Goal: Information Seeking & Learning: Find specific fact

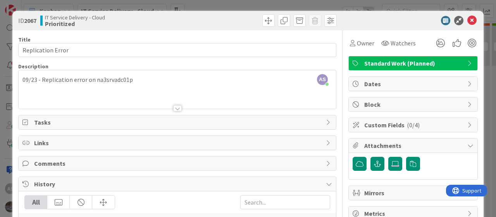
scroll to position [96, 0]
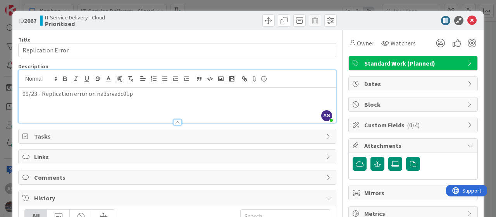
click at [158, 78] on div "AS [PERSON_NAME] joined 20 m ago 09/23 - Replication error on na3srvadc01p" at bounding box center [178, 96] width 318 height 52
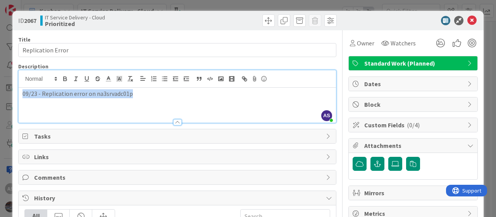
drag, startPoint x: 216, startPoint y: 93, endPoint x: 0, endPoint y: 86, distance: 216.5
click at [0, 86] on div "ID 2067 IT Service Delivery - Cloud Prioritized Title 17 / 128 Replication Erro…" at bounding box center [248, 108] width 496 height 217
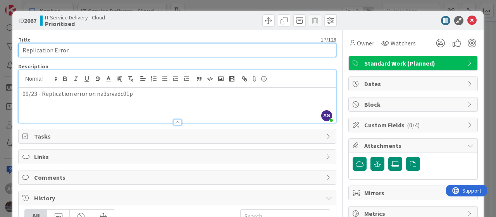
drag, startPoint x: 75, startPoint y: 51, endPoint x: 10, endPoint y: 47, distance: 65.3
click at [10, 47] on div "ID 2067 IT Service Delivery - Cloud Prioritized Title 17 / 128 Replication Erro…" at bounding box center [248, 108] width 496 height 217
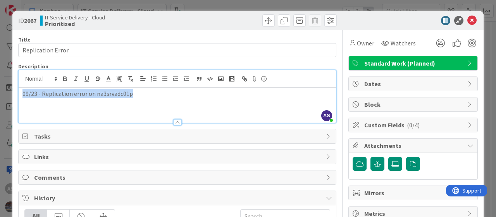
drag, startPoint x: 137, startPoint y: 96, endPoint x: 0, endPoint y: 96, distance: 137.3
click at [0, 96] on div "ID 2067 IT Service Delivery - Cloud Prioritized Title 17 / 128 Replication Erro…" at bounding box center [248, 108] width 496 height 217
click at [161, 93] on p "09/23 - Replication error on na3srvadc01p" at bounding box center [177, 93] width 310 height 9
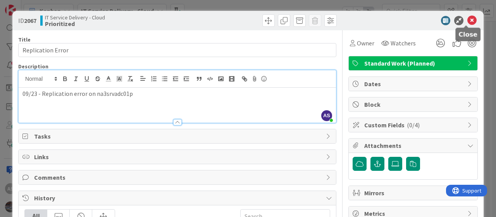
click at [468, 21] on icon at bounding box center [472, 20] width 9 height 9
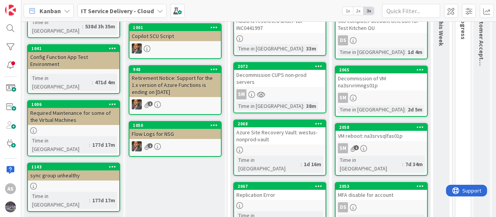
scroll to position [96, 0]
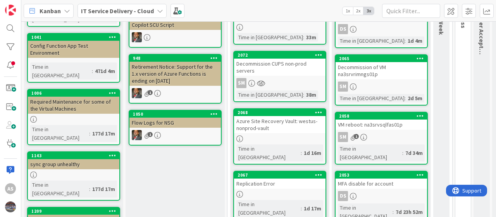
click at [278, 123] on div "Azure Site Recovery Vault: westus-nonprod-vault" at bounding box center [280, 124] width 92 height 17
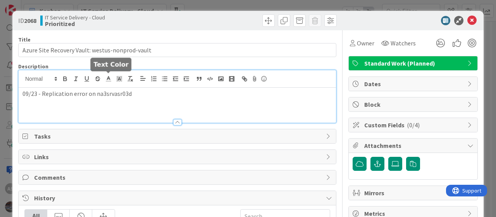
click at [110, 77] on div "09/23 - Replication error on na3srvasr03d" at bounding box center [178, 96] width 318 height 52
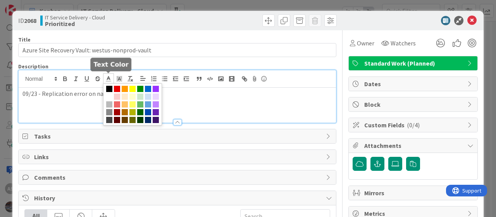
click at [110, 77] on icon at bounding box center [108, 78] width 7 height 7
click at [97, 99] on div "09/23 - Replication error on na3srvasr03d" at bounding box center [178, 105] width 318 height 35
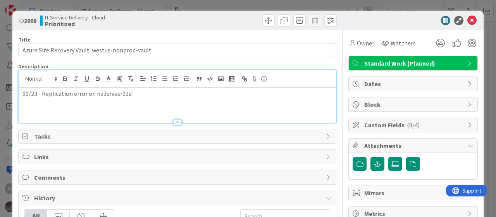
click at [103, 95] on p "09/23 - Replication error on na3srvasr03d" at bounding box center [177, 93] width 310 height 9
copy p "na3srvasr03d"
